Goal: Task Accomplishment & Management: Manage account settings

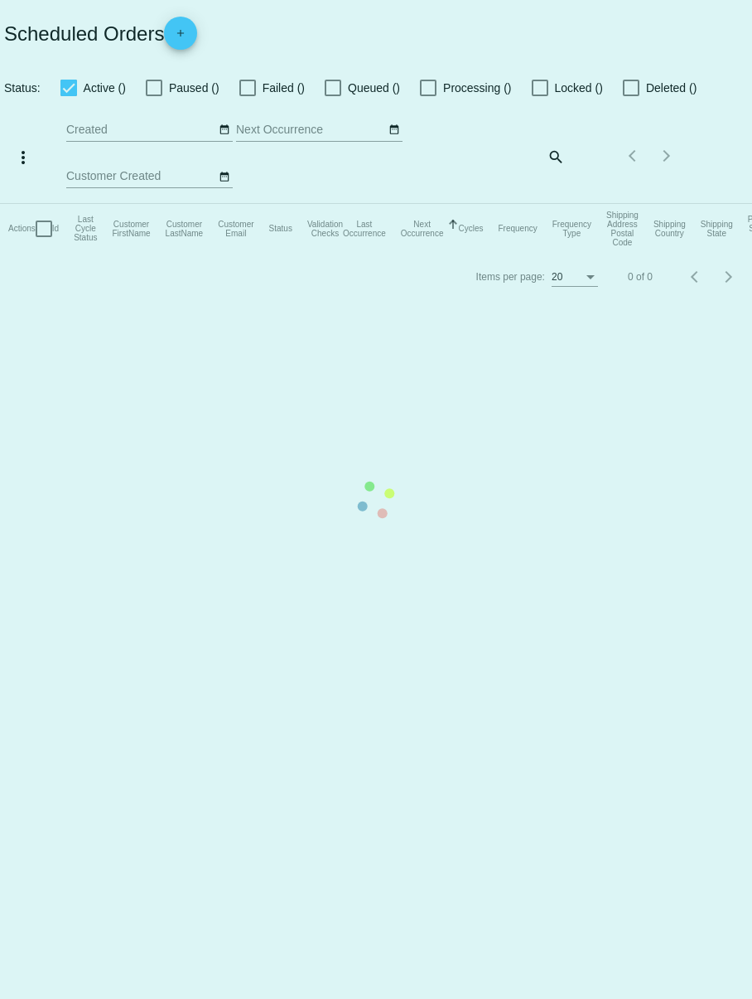
checkbox input "true"
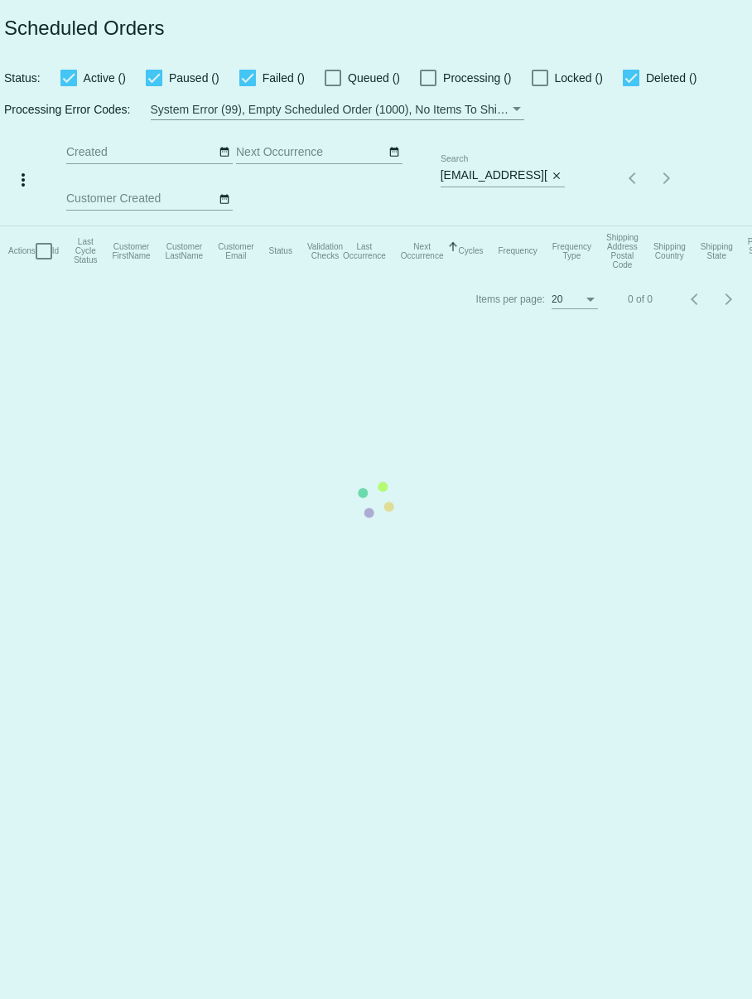
click at [498, 226] on mat-table "Actions Id Last Cycle Status Customer FirstName Customer LastName Customer Emai…" at bounding box center [376, 251] width 752 height 50
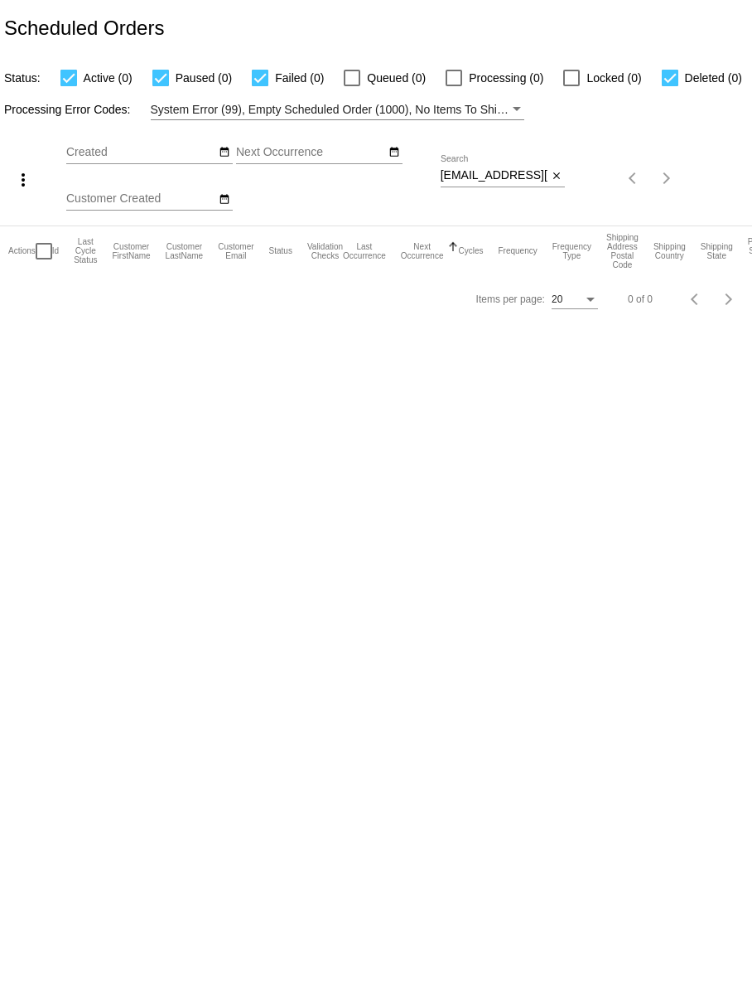
click at [498, 173] on input "[EMAIL_ADDRESS][DOMAIN_NAME]" at bounding box center [494, 175] width 107 height 13
paste input "[EMAIL_ADDRESS]"
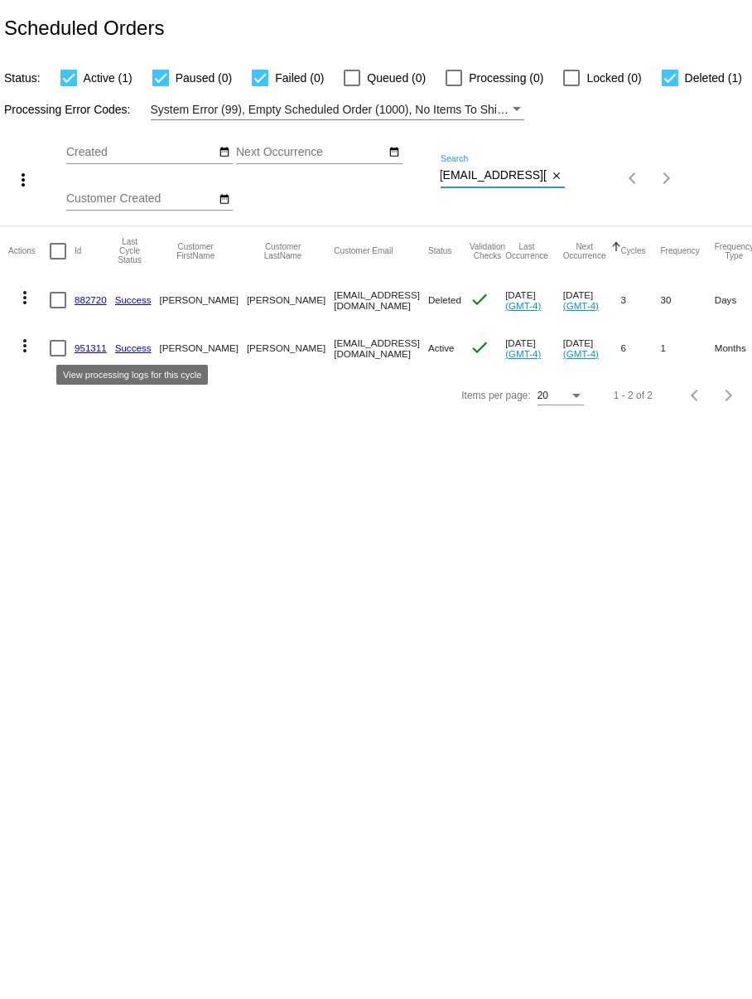
type input "[EMAIL_ADDRESS][DOMAIN_NAME]"
click at [93, 340] on mat-cell "951311" at bounding box center [95, 348] width 41 height 48
click at [93, 349] on link "951311" at bounding box center [91, 347] width 32 height 11
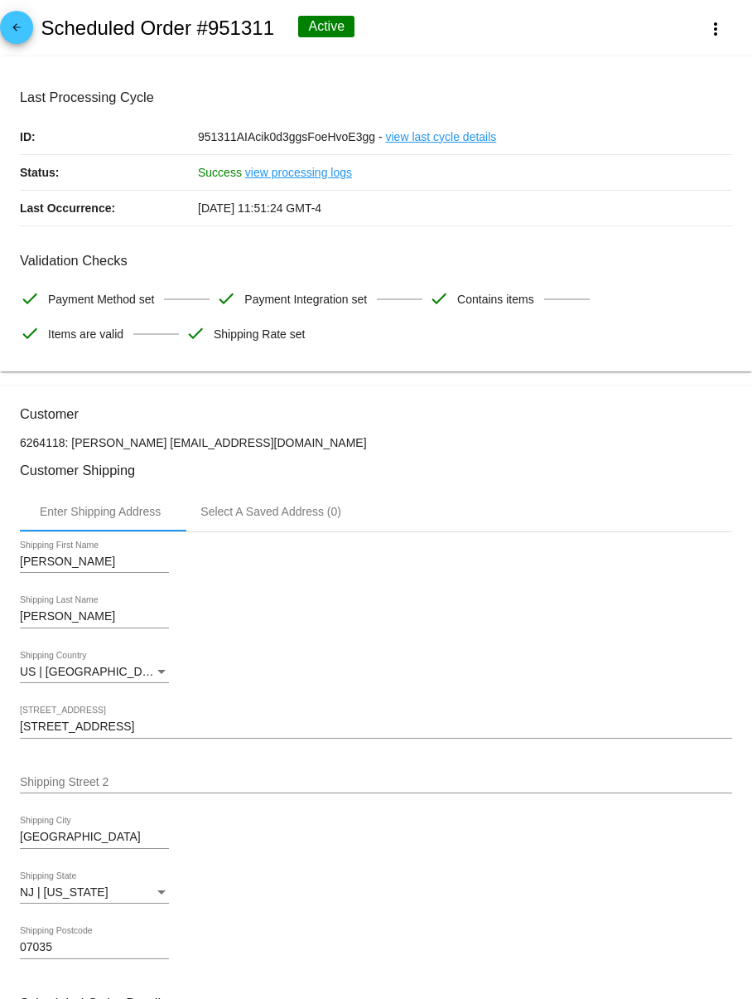
click at [307, 172] on link "view processing logs" at bounding box center [298, 172] width 107 height 35
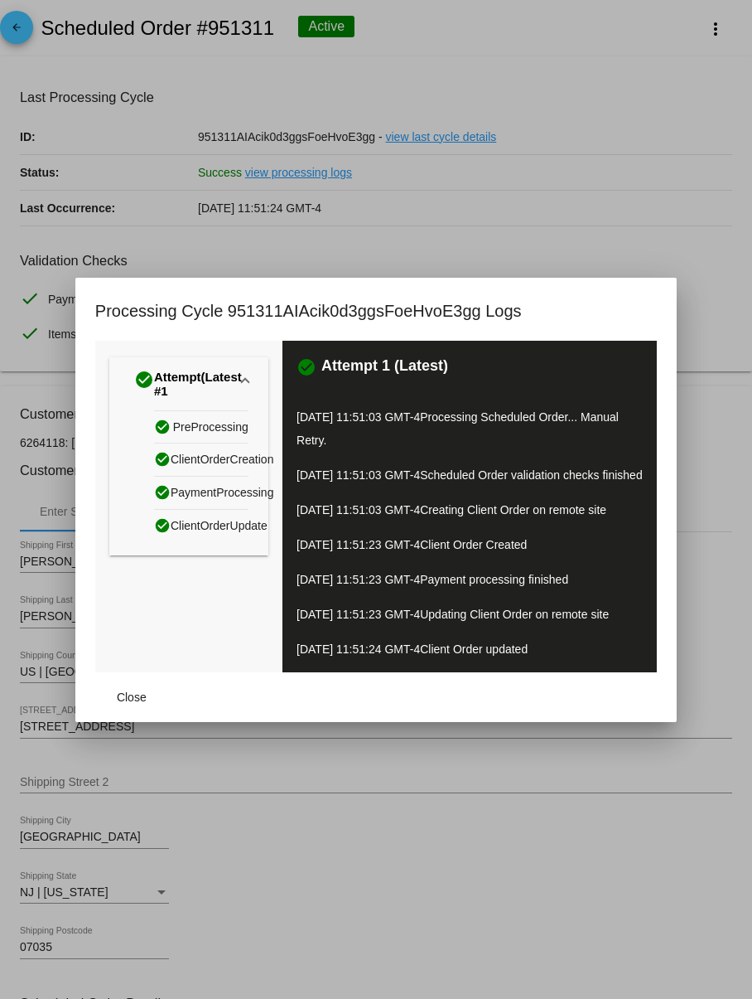
click at [586, 250] on div at bounding box center [376, 499] width 752 height 999
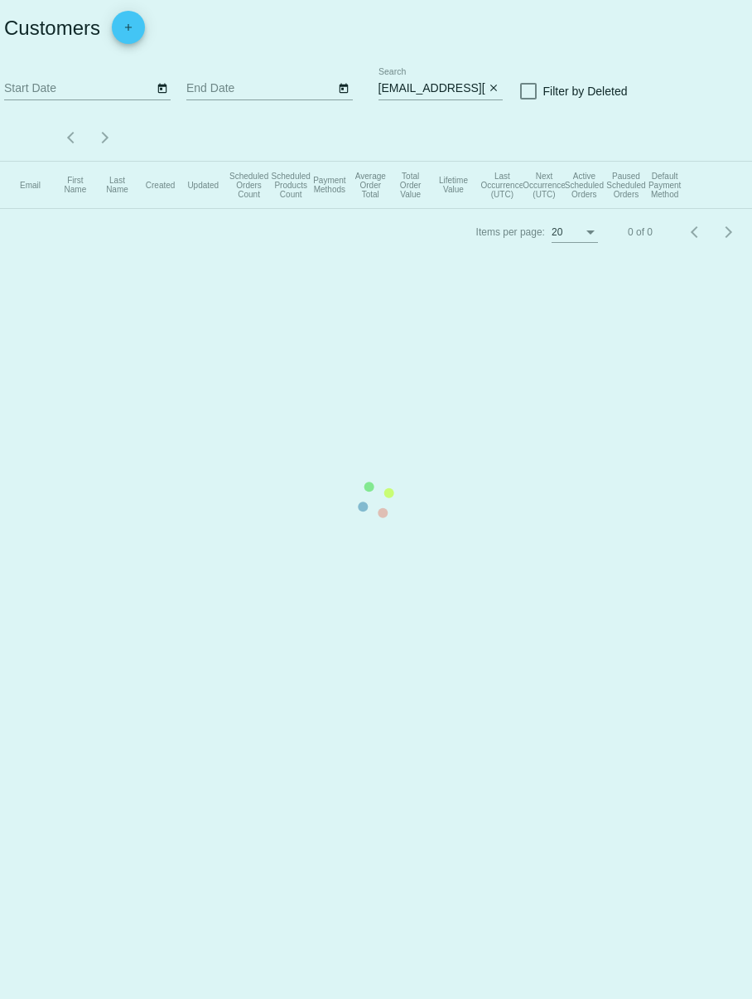
click at [433, 162] on mat-table "Email First Name Last Name Created Updated Scheduled Orders Count Scheduled Pro…" at bounding box center [376, 185] width 752 height 47
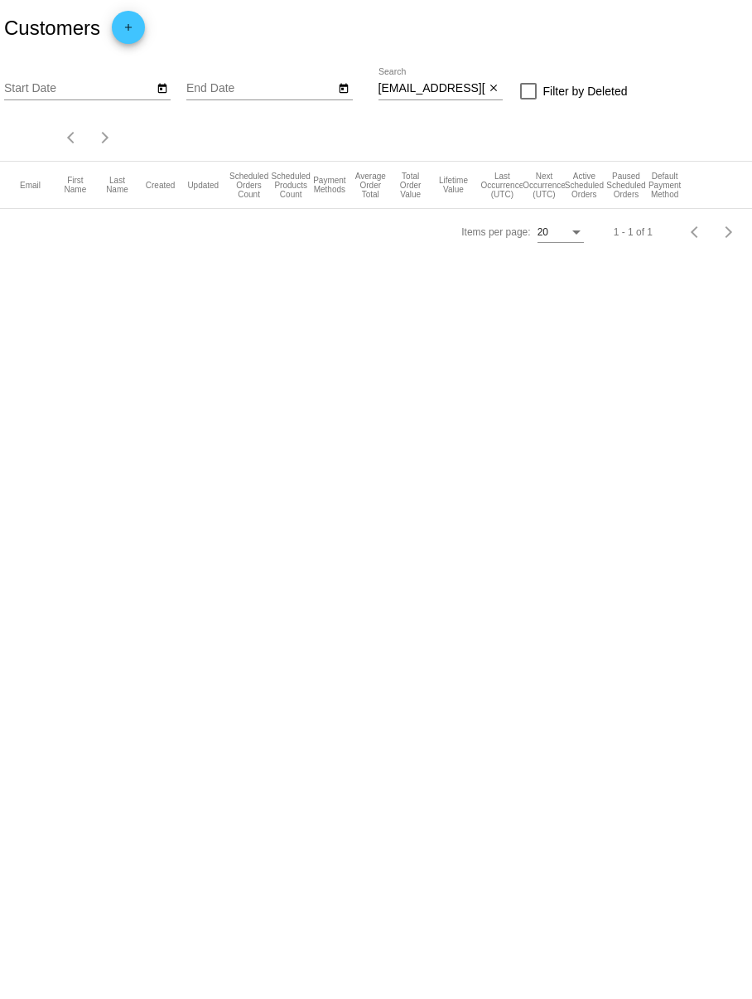
click at [427, 91] on input "sjsmith3940@gmail.com" at bounding box center [432, 88] width 107 height 13
paste input "[EMAIL_ADDRESS]"
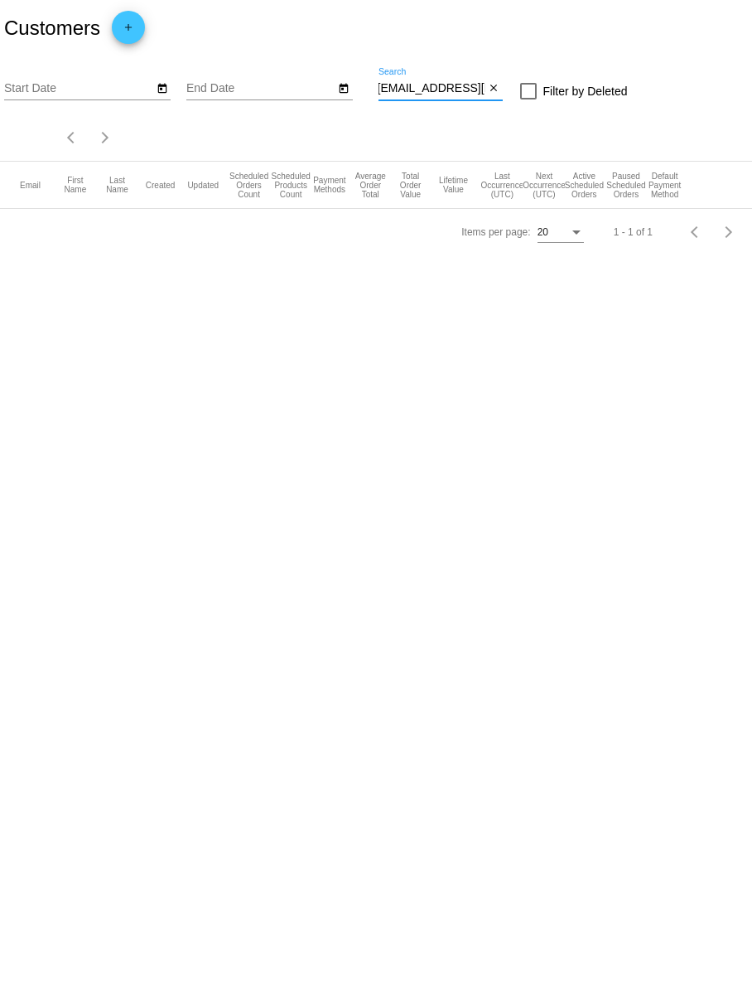
type input "[EMAIL_ADDRESS][DOMAIN_NAME]"
click at [458, 92] on input "[EMAIL_ADDRESS][DOMAIN_NAME]" at bounding box center [432, 88] width 107 height 13
